Goal: Complete application form

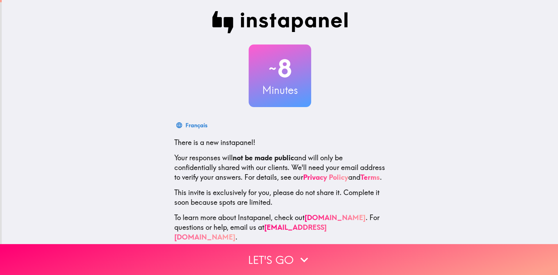
scroll to position [14, 0]
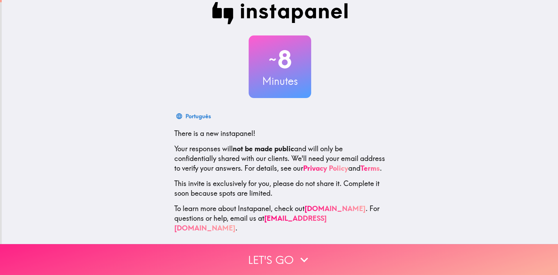
click at [251, 252] on button "Let's go" at bounding box center [279, 259] width 558 height 31
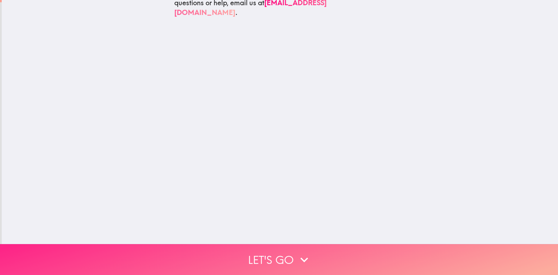
scroll to position [0, 0]
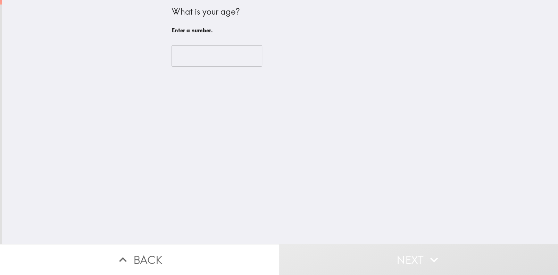
click at [183, 55] on input "number" at bounding box center [216, 56] width 91 height 22
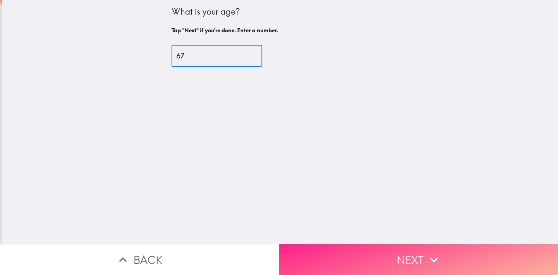
type input "67"
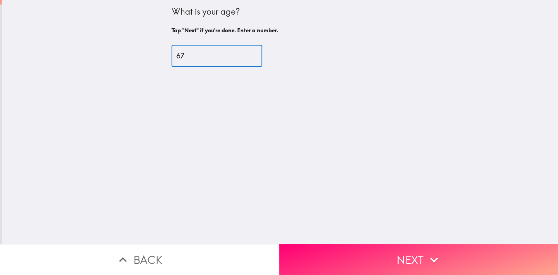
click at [342, 247] on button "Next" at bounding box center [418, 259] width 279 height 31
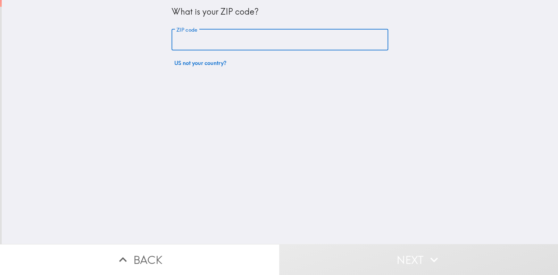
click at [191, 44] on input "ZIP code" at bounding box center [279, 40] width 217 height 22
type input "44129"
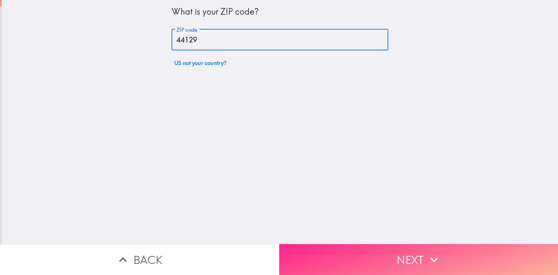
click at [317, 246] on button "Next" at bounding box center [418, 259] width 279 height 31
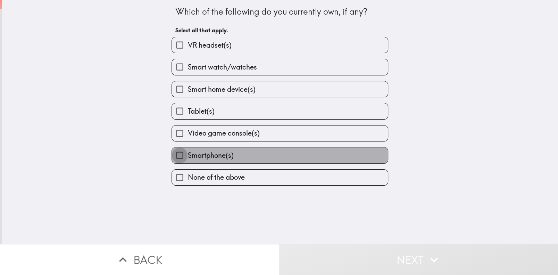
click at [172, 154] on input "Smartphone(s)" at bounding box center [180, 155] width 16 height 16
checkbox input "true"
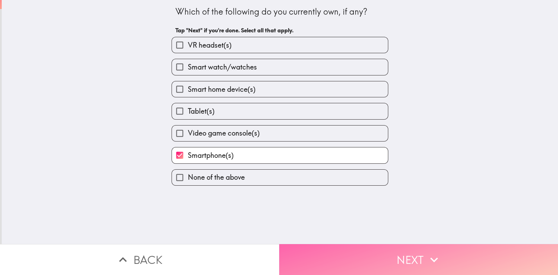
click at [295, 259] on button "Next" at bounding box center [418, 259] width 279 height 31
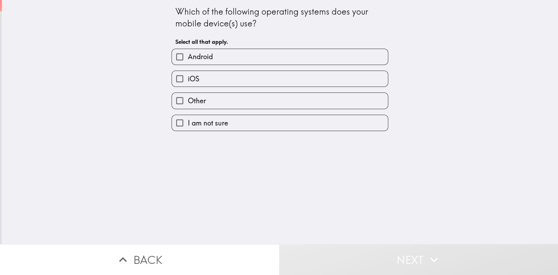
click at [179, 58] on input "Android" at bounding box center [180, 57] width 16 height 16
checkbox input "true"
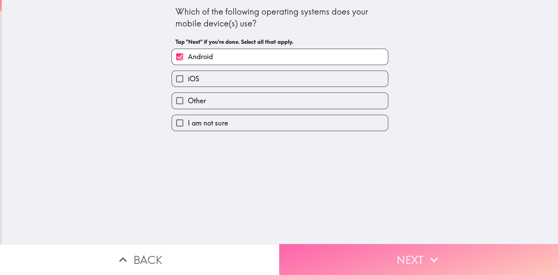
click at [337, 261] on button "Next" at bounding box center [418, 259] width 279 height 31
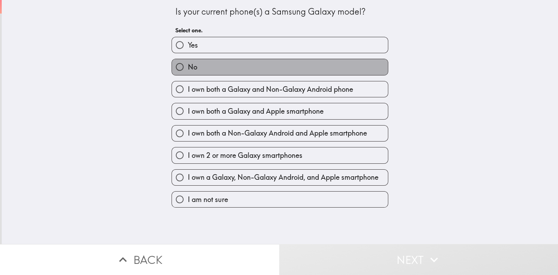
click at [188, 71] on span "No" at bounding box center [191, 67] width 9 height 10
click at [187, 71] on input "No" at bounding box center [180, 67] width 16 height 16
radio input "true"
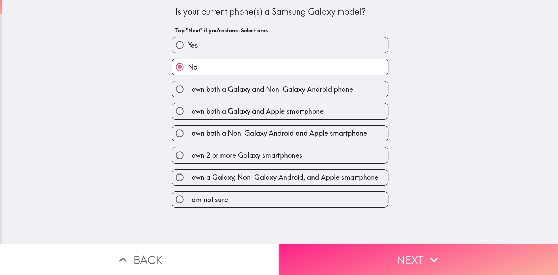
click at [298, 255] on button "Next" at bounding box center [418, 259] width 279 height 31
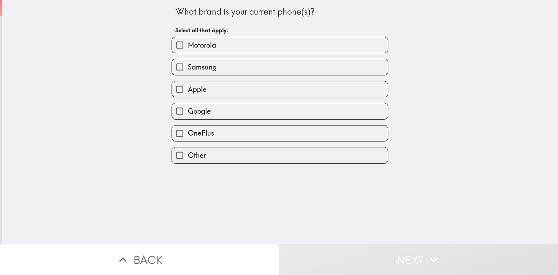
click at [190, 38] on label "Motorola" at bounding box center [280, 45] width 216 height 16
click at [187, 38] on input "Motorola" at bounding box center [180, 45] width 16 height 16
checkbox input "true"
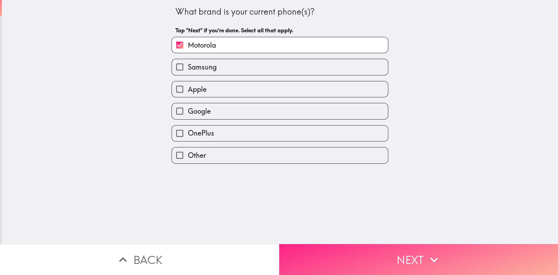
click at [289, 246] on button "Next" at bounding box center [418, 259] width 279 height 31
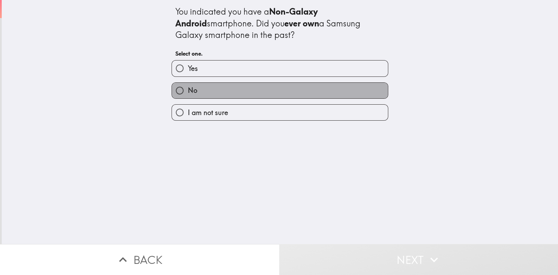
click at [191, 96] on label "No" at bounding box center [280, 91] width 216 height 16
click at [187, 96] on input "No" at bounding box center [180, 91] width 16 height 16
radio input "true"
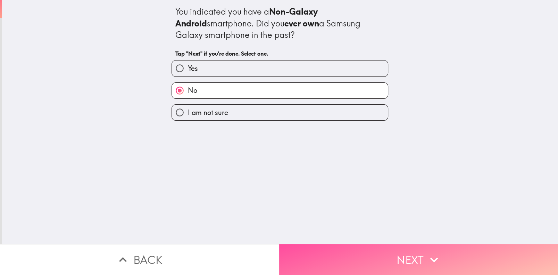
click at [332, 261] on button "Next" at bounding box center [418, 259] width 279 height 31
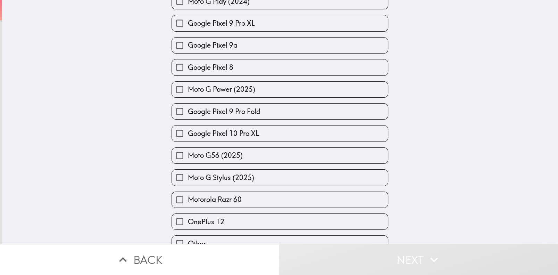
scroll to position [724, 0]
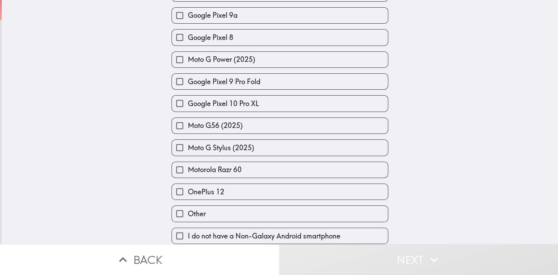
click at [221, 205] on label "Other" at bounding box center [280, 213] width 216 height 16
click at [187, 205] on input "Other" at bounding box center [180, 213] width 16 height 16
checkbox input "true"
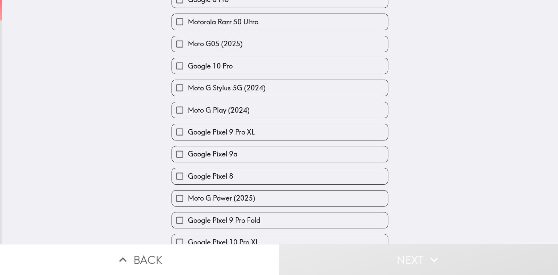
scroll to position [550, 0]
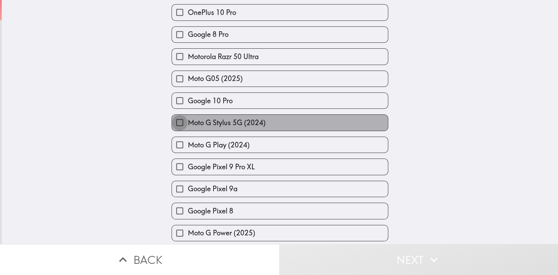
click at [174, 116] on input "Moto G Stylus 5G (2024)" at bounding box center [180, 123] width 16 height 16
checkbox input "true"
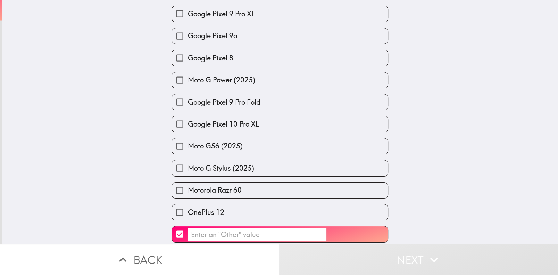
scroll to position [724, 0]
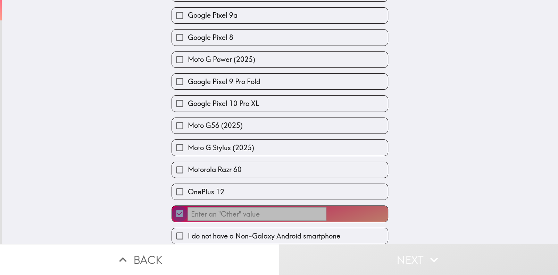
click at [175, 206] on input "​" at bounding box center [180, 213] width 16 height 16
checkbox input "false"
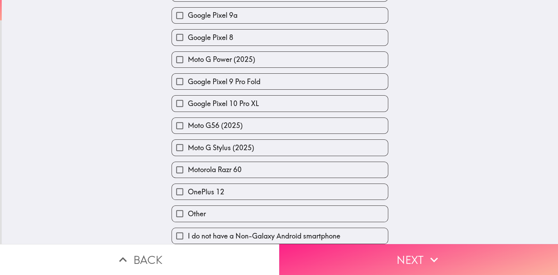
click at [374, 253] on button "Next" at bounding box center [418, 259] width 279 height 31
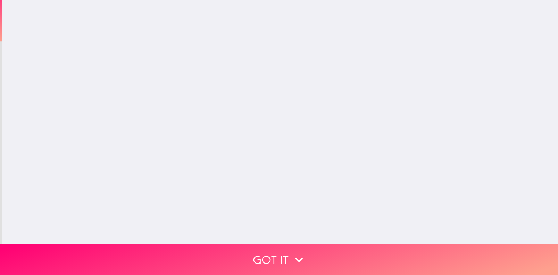
scroll to position [0, 0]
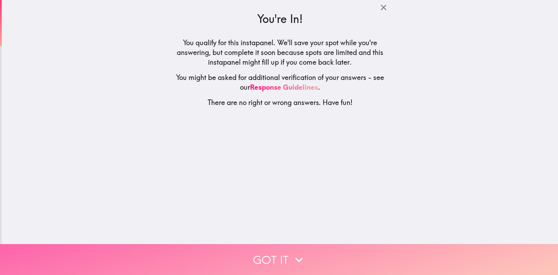
click at [262, 247] on button "Got it" at bounding box center [279, 259] width 558 height 31
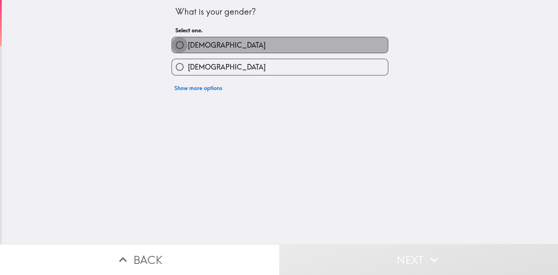
click at [176, 43] on input "[DEMOGRAPHIC_DATA]" at bounding box center [180, 45] width 16 height 16
radio input "true"
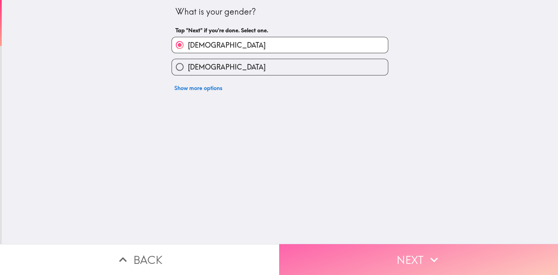
click at [320, 253] on button "Next" at bounding box center [418, 259] width 279 height 31
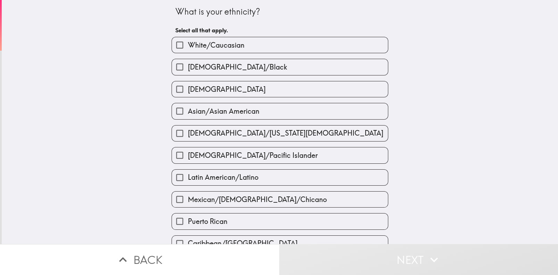
click at [179, 45] on input "White/Caucasian" at bounding box center [180, 45] width 16 height 16
checkbox input "true"
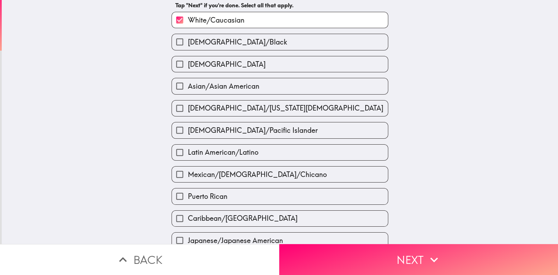
scroll to position [104, 0]
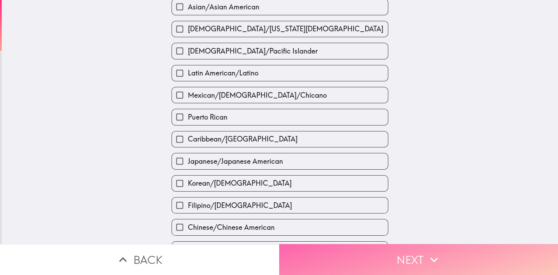
click at [340, 257] on button "Next" at bounding box center [418, 259] width 279 height 31
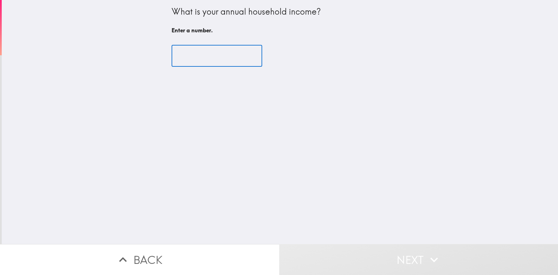
click at [176, 57] on input "number" at bounding box center [216, 56] width 91 height 22
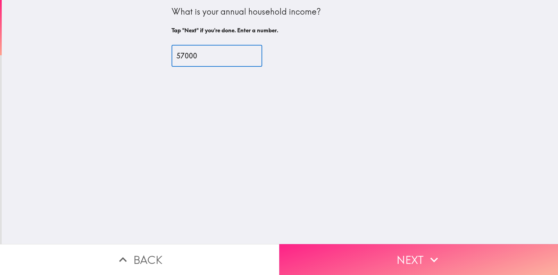
type input "57000"
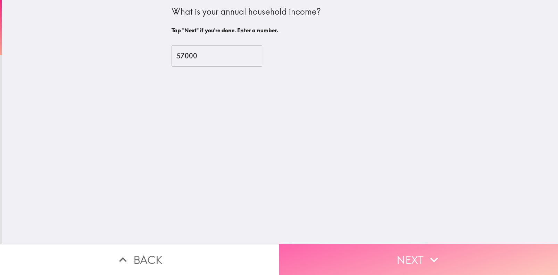
click at [302, 246] on button "Next" at bounding box center [418, 259] width 279 height 31
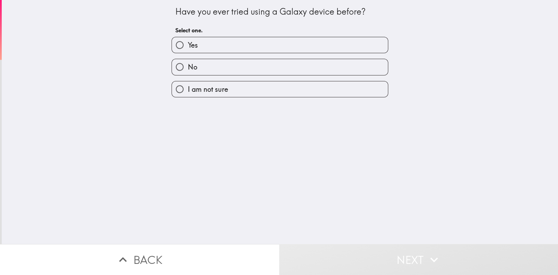
click at [223, 66] on label "No" at bounding box center [280, 67] width 216 height 16
click at [187, 66] on input "No" at bounding box center [180, 67] width 16 height 16
radio input "true"
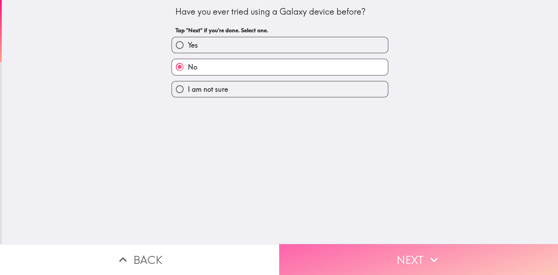
click at [311, 255] on button "Next" at bounding box center [418, 259] width 279 height 31
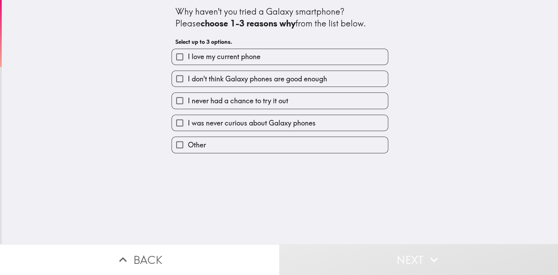
click at [172, 102] on input "I never had a chance to try it out" at bounding box center [180, 101] width 16 height 16
checkbox input "true"
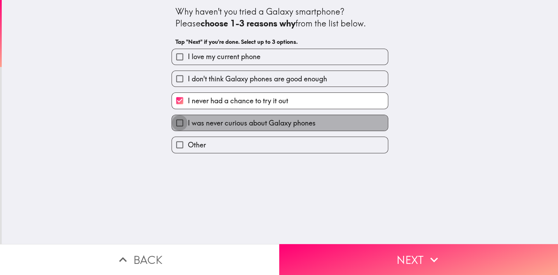
click at [172, 126] on input "I was never curious about Galaxy phones" at bounding box center [180, 123] width 16 height 16
checkbox input "true"
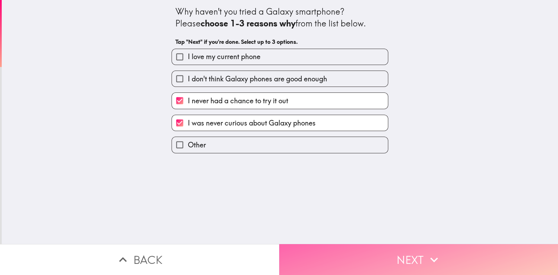
click at [337, 258] on button "Next" at bounding box center [418, 259] width 279 height 31
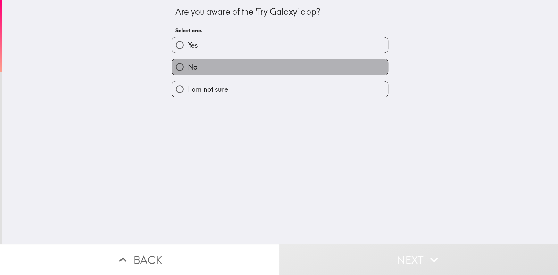
click at [199, 66] on label "No" at bounding box center [280, 67] width 216 height 16
click at [187, 66] on input "No" at bounding box center [180, 67] width 16 height 16
radio input "true"
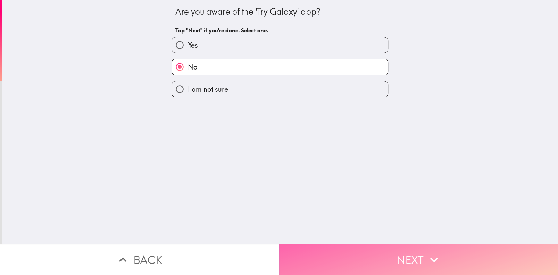
click at [290, 249] on button "Next" at bounding box center [418, 259] width 279 height 31
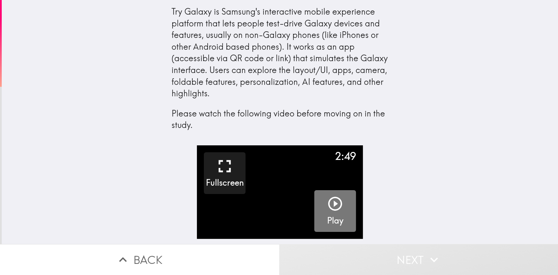
click at [327, 200] on icon "button" at bounding box center [335, 203] width 17 height 17
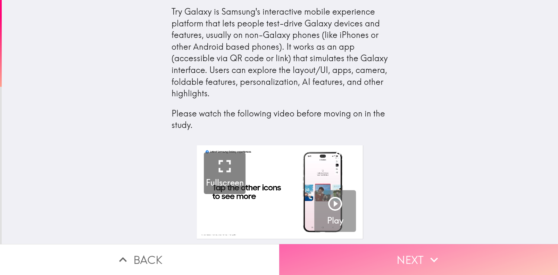
click at [402, 254] on button "Next" at bounding box center [418, 259] width 279 height 31
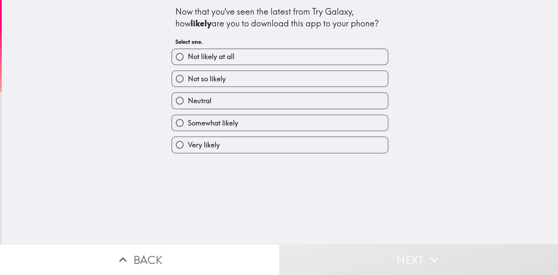
click at [174, 101] on input "Neutral" at bounding box center [180, 101] width 16 height 16
radio input "true"
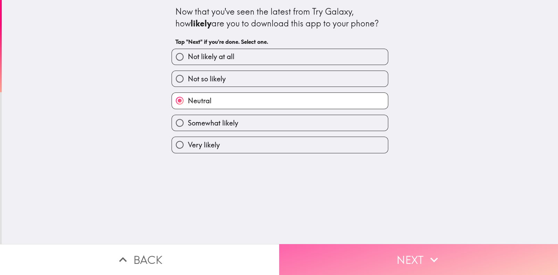
click at [315, 260] on button "Next" at bounding box center [418, 259] width 279 height 31
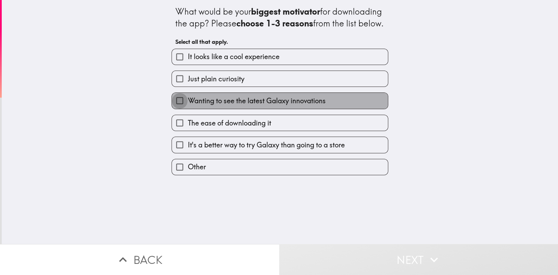
click at [174, 108] on input "Wanting to see the latest Galaxy innovations" at bounding box center [180, 101] width 16 height 16
checkbox input "true"
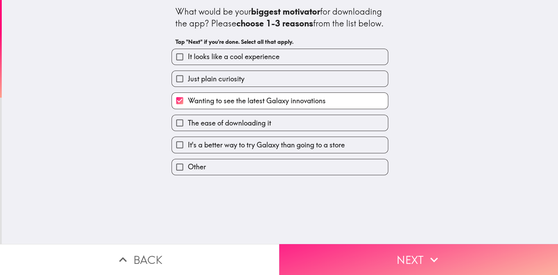
click at [314, 250] on button "Next" at bounding box center [418, 259] width 279 height 31
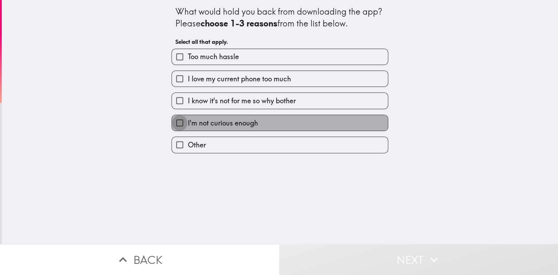
click at [172, 120] on input "I'm not curious enough" at bounding box center [180, 123] width 16 height 16
checkbox input "true"
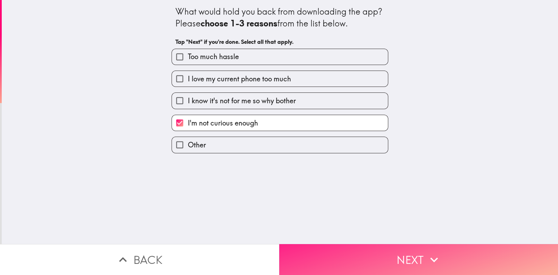
click at [322, 254] on button "Next" at bounding box center [418, 259] width 279 height 31
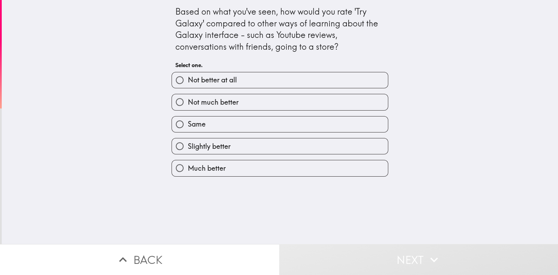
click at [172, 143] on input "Slightly better" at bounding box center [180, 146] width 16 height 16
radio input "true"
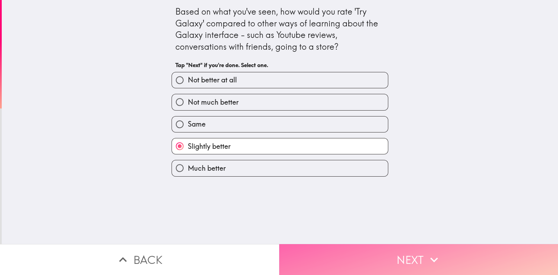
click at [293, 250] on button "Next" at bounding box center [418, 259] width 279 height 31
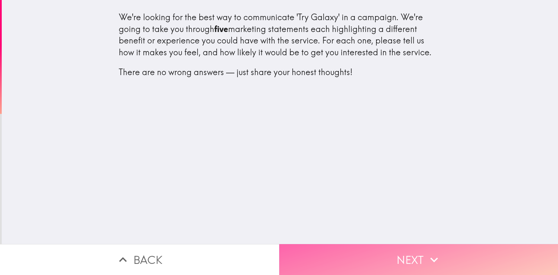
click at [359, 253] on button "Next" at bounding box center [418, 259] width 279 height 31
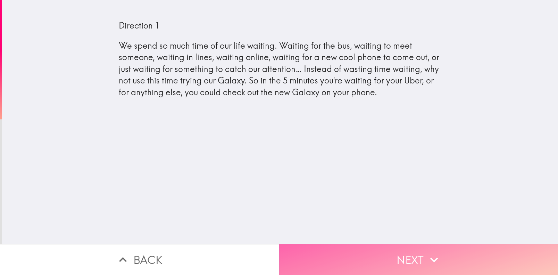
click at [345, 248] on button "Next" at bounding box center [418, 259] width 279 height 31
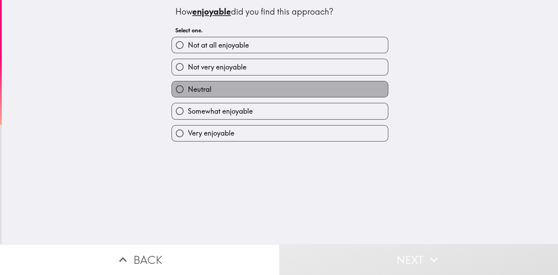
click at [226, 85] on label "Neutral" at bounding box center [280, 89] width 216 height 16
click at [187, 85] on input "Neutral" at bounding box center [180, 89] width 16 height 16
radio input "true"
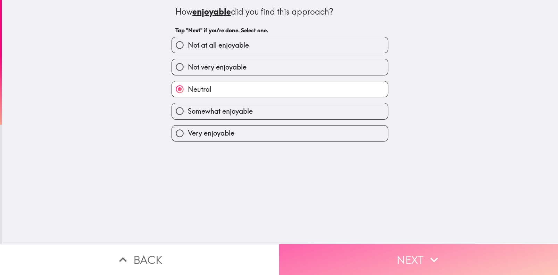
click at [312, 249] on button "Next" at bounding box center [418, 259] width 279 height 31
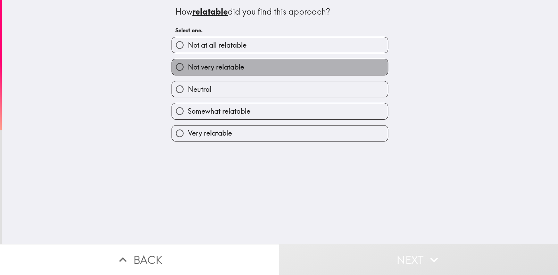
click at [243, 66] on label "Not very relatable" at bounding box center [280, 67] width 216 height 16
click at [187, 66] on input "Not very relatable" at bounding box center [180, 67] width 16 height 16
radio input "true"
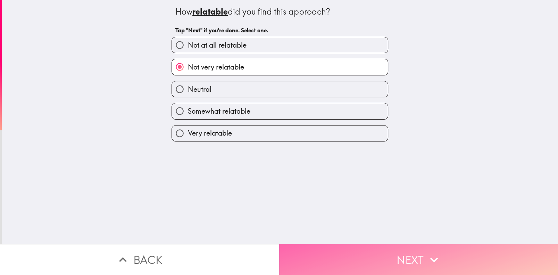
click at [289, 257] on button "Next" at bounding box center [418, 259] width 279 height 31
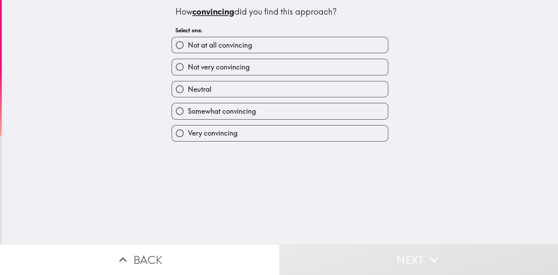
click at [265, 68] on label "Not very convincing" at bounding box center [280, 67] width 216 height 16
click at [187, 68] on input "Not very convincing" at bounding box center [180, 67] width 16 height 16
radio input "true"
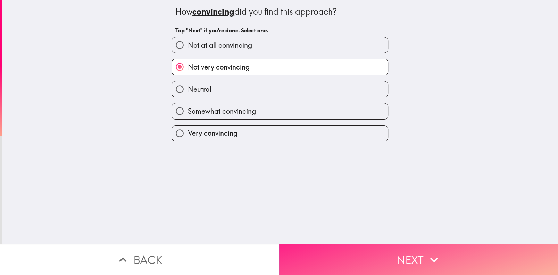
click at [303, 255] on button "Next" at bounding box center [418, 259] width 279 height 31
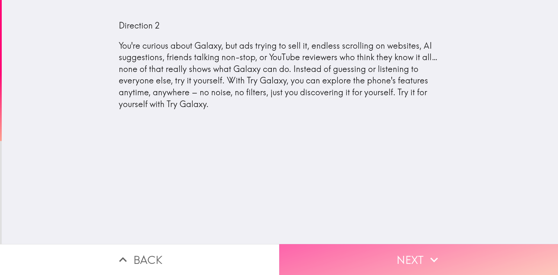
click at [385, 255] on button "Next" at bounding box center [418, 259] width 279 height 31
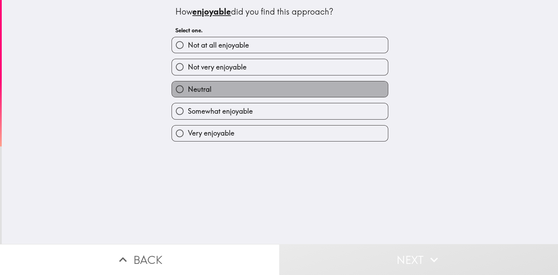
click at [229, 88] on label "Neutral" at bounding box center [280, 89] width 216 height 16
click at [187, 88] on input "Neutral" at bounding box center [180, 89] width 16 height 16
radio input "true"
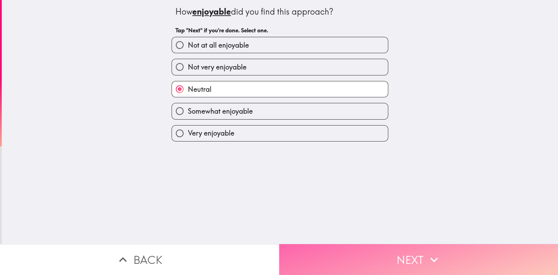
click at [296, 244] on button "Next" at bounding box center [418, 259] width 279 height 31
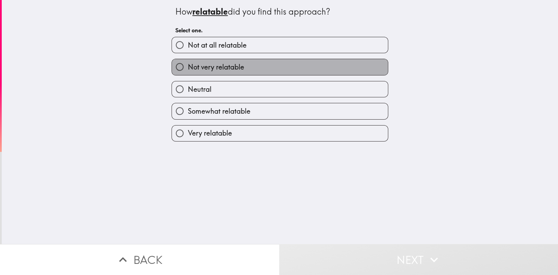
click at [247, 61] on label "Not very relatable" at bounding box center [280, 67] width 216 height 16
click at [187, 61] on input "Not very relatable" at bounding box center [180, 67] width 16 height 16
radio input "true"
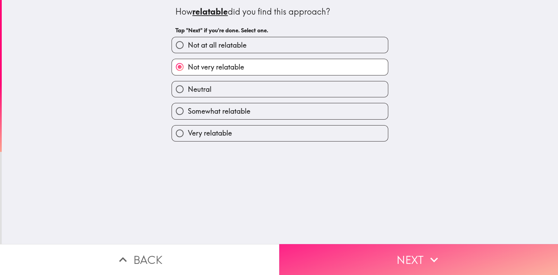
click at [310, 246] on button "Next" at bounding box center [418, 259] width 279 height 31
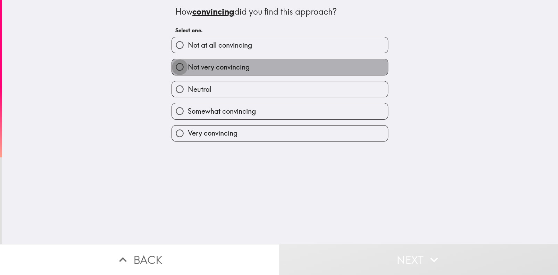
click at [179, 70] on input "Not very convincing" at bounding box center [180, 67] width 16 height 16
radio input "true"
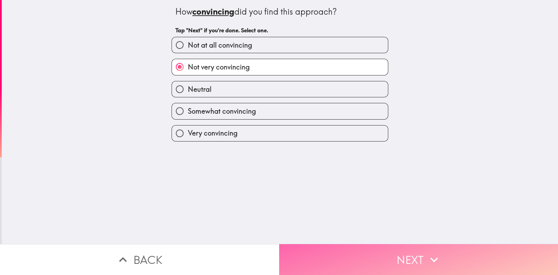
click at [291, 250] on button "Next" at bounding box center [418, 259] width 279 height 31
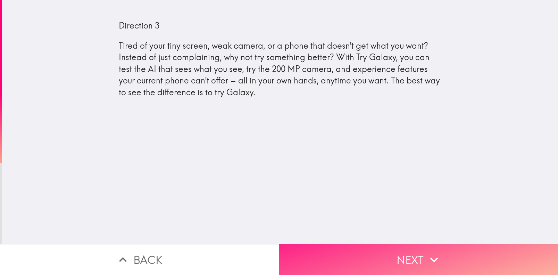
click at [363, 255] on button "Next" at bounding box center [418, 259] width 279 height 31
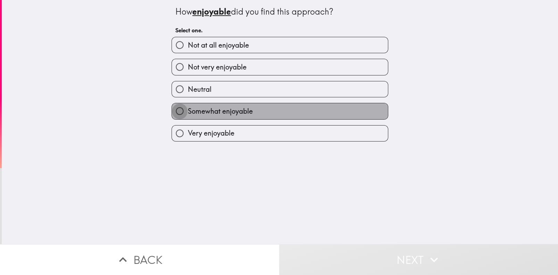
click at [175, 109] on input "Somewhat enjoyable" at bounding box center [180, 111] width 16 height 16
radio input "true"
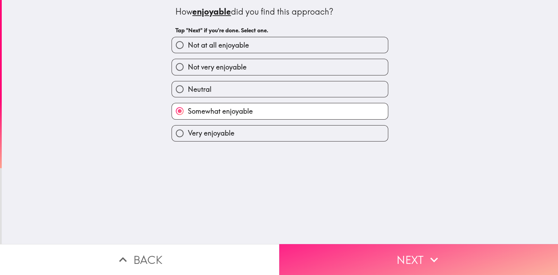
click at [329, 248] on button "Next" at bounding box center [418, 259] width 279 height 31
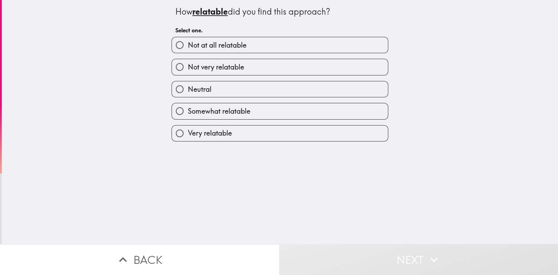
click at [213, 113] on span "Somewhat relatable" at bounding box center [218, 111] width 62 height 10
click at [187, 113] on input "Somewhat relatable" at bounding box center [180, 111] width 16 height 16
radio input "true"
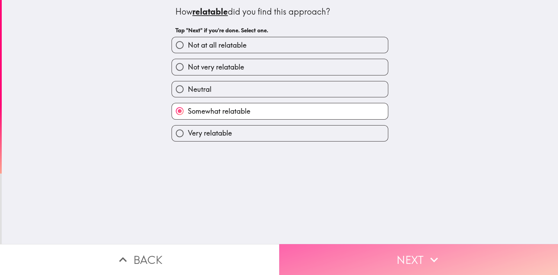
click at [312, 244] on button "Next" at bounding box center [418, 259] width 279 height 31
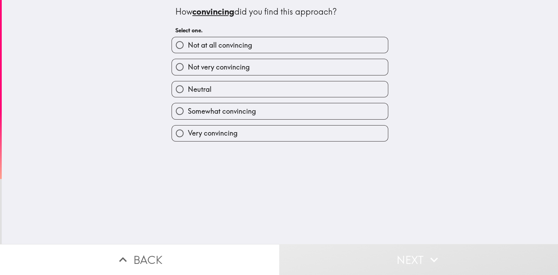
click at [231, 108] on span "Somewhat convincing" at bounding box center [221, 111] width 68 height 10
click at [187, 108] on input "Somewhat convincing" at bounding box center [180, 111] width 16 height 16
radio input "true"
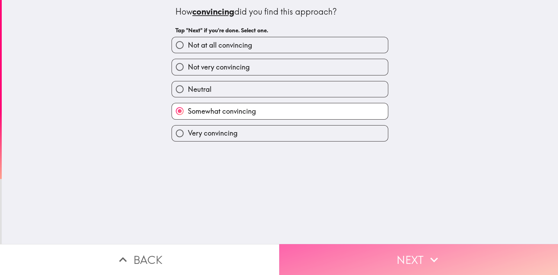
click at [315, 258] on button "Next" at bounding box center [418, 259] width 279 height 31
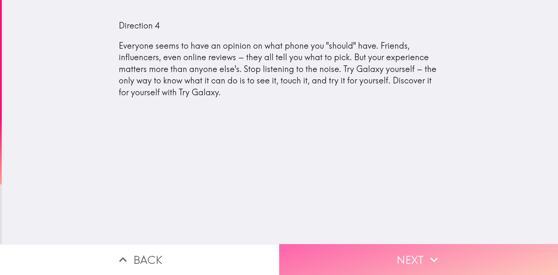
click at [377, 253] on button "Next" at bounding box center [418, 259] width 279 height 31
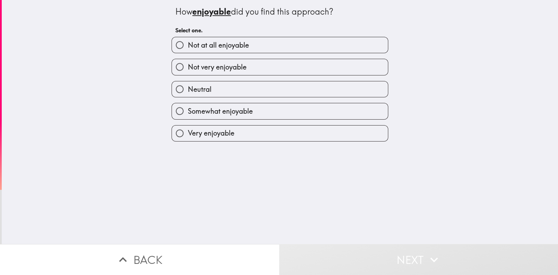
click at [187, 109] on span "Somewhat enjoyable" at bounding box center [219, 111] width 65 height 10
click at [185, 109] on input "Somewhat enjoyable" at bounding box center [180, 111] width 16 height 16
radio input "true"
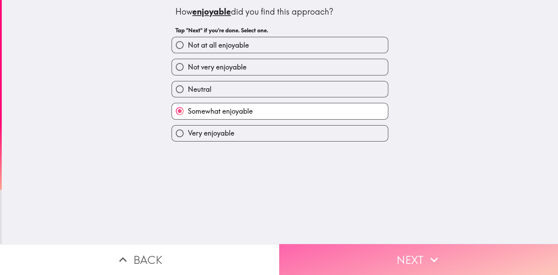
click at [304, 247] on button "Next" at bounding box center [418, 259] width 279 height 31
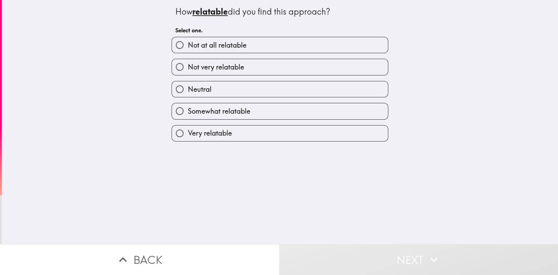
click at [191, 108] on span "Somewhat relatable" at bounding box center [218, 111] width 62 height 10
click at [187, 108] on input "Somewhat relatable" at bounding box center [180, 111] width 16 height 16
radio input "true"
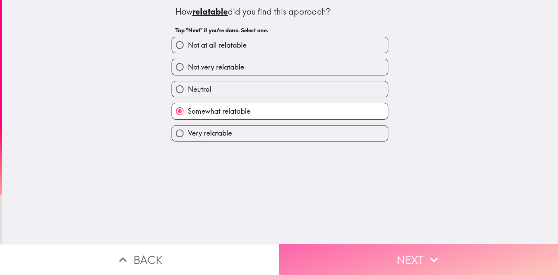
click at [300, 252] on button "Next" at bounding box center [418, 259] width 279 height 31
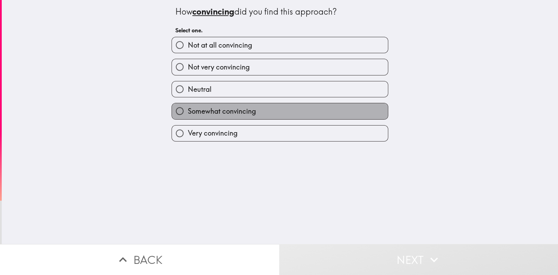
click at [196, 109] on span "Somewhat convincing" at bounding box center [221, 111] width 68 height 10
click at [187, 109] on input "Somewhat convincing" at bounding box center [180, 111] width 16 height 16
radio input "true"
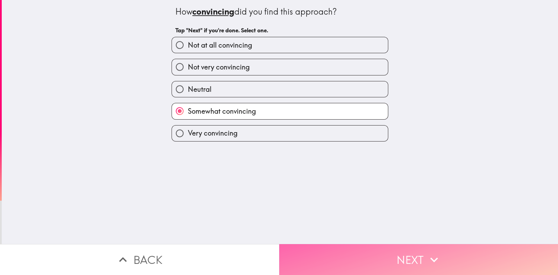
click at [301, 244] on button "Next" at bounding box center [418, 259] width 279 height 31
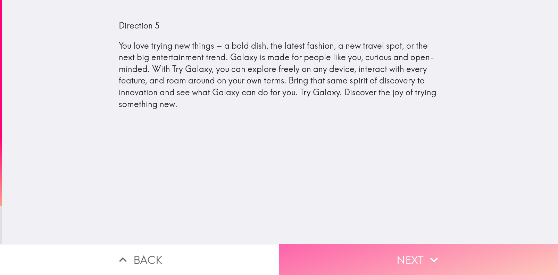
click at [370, 248] on button "Next" at bounding box center [418, 259] width 279 height 31
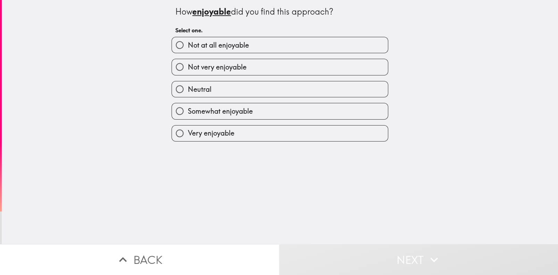
click at [172, 88] on input "Neutral" at bounding box center [180, 89] width 16 height 16
radio input "true"
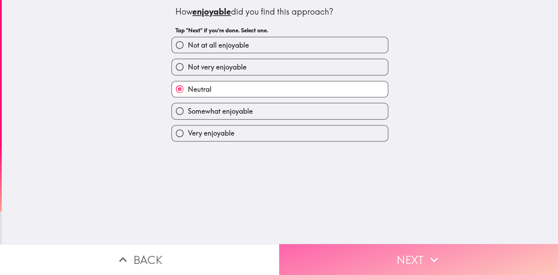
click at [316, 261] on button "Next" at bounding box center [418, 259] width 279 height 31
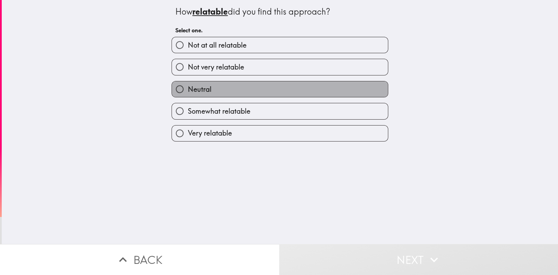
click at [207, 88] on label "Neutral" at bounding box center [280, 89] width 216 height 16
click at [187, 88] on input "Neutral" at bounding box center [180, 89] width 16 height 16
radio input "true"
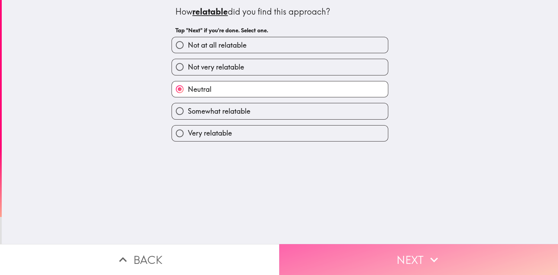
click at [313, 245] on button "Next" at bounding box center [418, 259] width 279 height 31
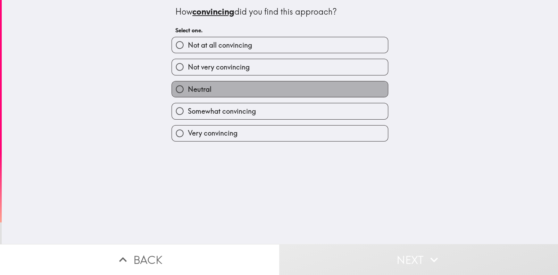
click at [243, 90] on label "Neutral" at bounding box center [280, 89] width 216 height 16
click at [187, 90] on input "Neutral" at bounding box center [180, 89] width 16 height 16
radio input "true"
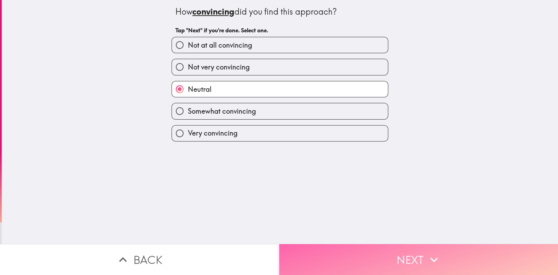
click at [314, 250] on button "Next" at bounding box center [418, 259] width 279 height 31
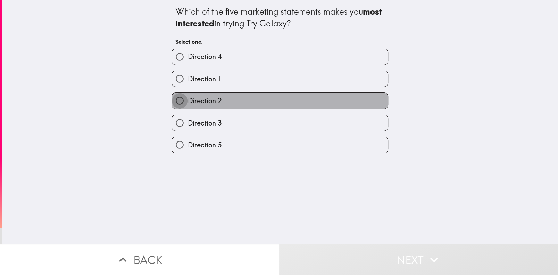
click at [180, 99] on input "Direction 2" at bounding box center [180, 101] width 16 height 16
radio input "true"
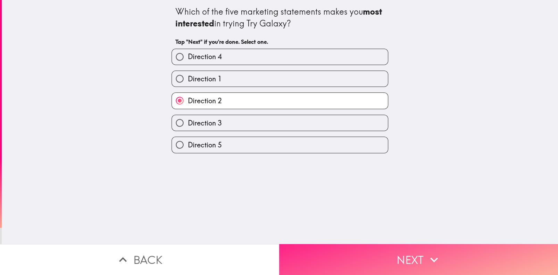
click at [305, 255] on button "Next" at bounding box center [418, 259] width 279 height 31
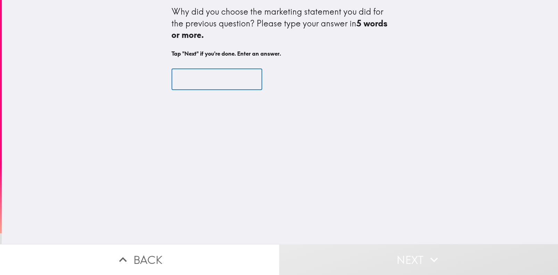
click at [185, 77] on input "text" at bounding box center [216, 79] width 91 height 22
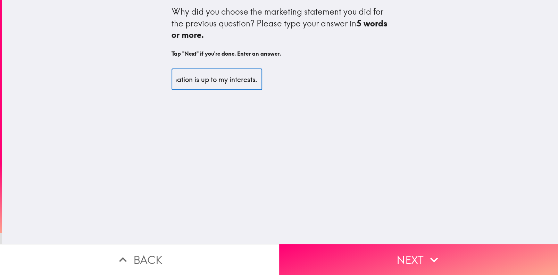
scroll to position [0, 55]
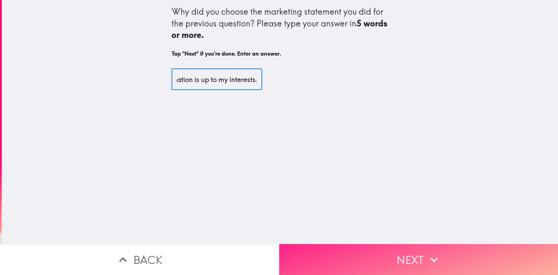
type input "Camera explanation is up to my interests."
click at [309, 249] on button "Next" at bounding box center [418, 259] width 279 height 31
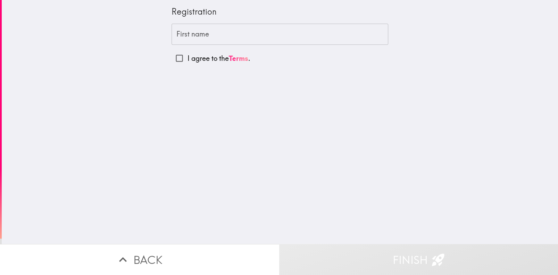
click at [186, 38] on input "First name" at bounding box center [279, 35] width 217 height 22
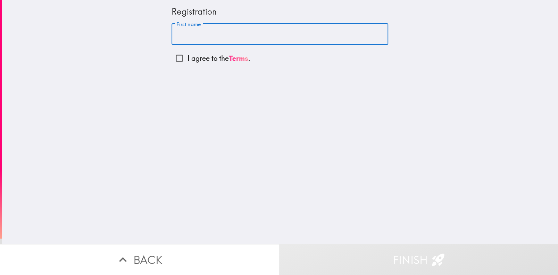
type input "[PERSON_NAME]"
click at [176, 56] on input "I agree to the Terms ." at bounding box center [179, 58] width 16 height 16
checkbox input "true"
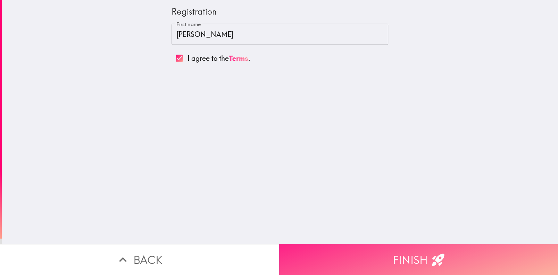
click at [294, 252] on button "Finish" at bounding box center [418, 259] width 279 height 31
